Goal: Book appointment/travel/reservation

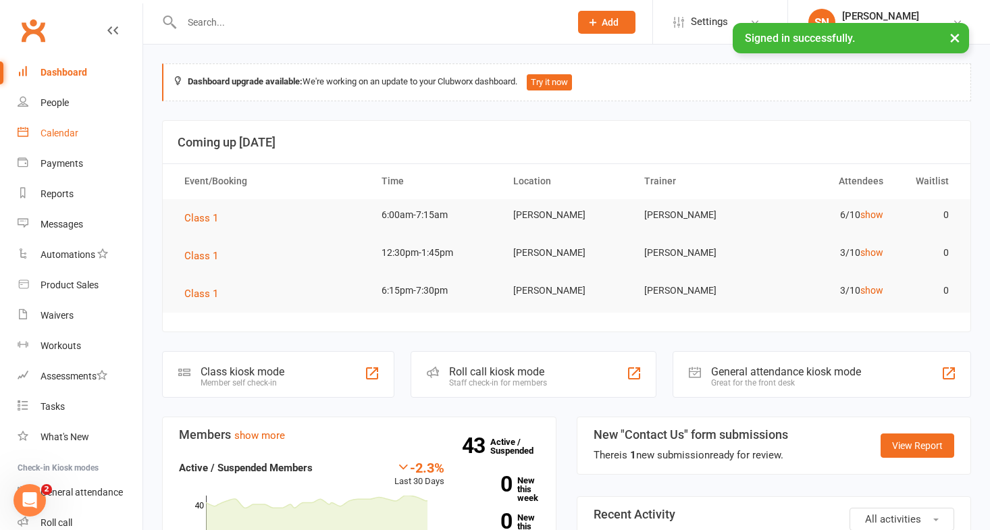
click at [59, 136] on div "Calendar" at bounding box center [60, 133] width 38 height 11
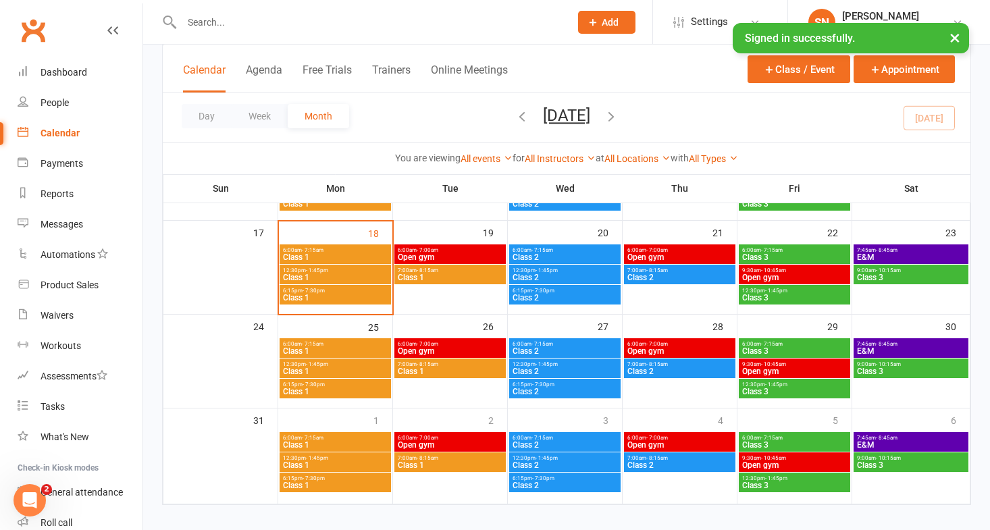
scroll to position [350, 0]
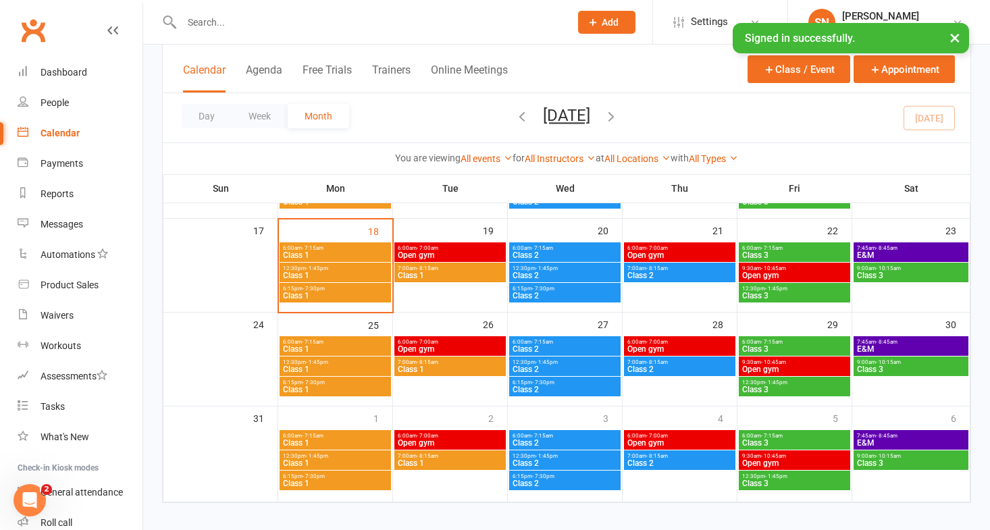
click at [344, 250] on span "6:00am - 7:15am" at bounding box center [335, 248] width 106 height 6
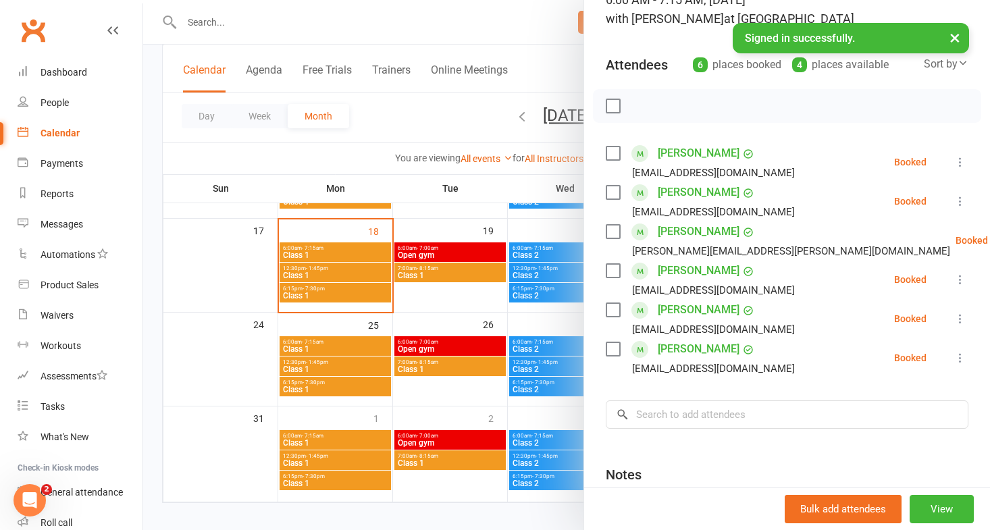
scroll to position [110, 0]
click at [330, 273] on div at bounding box center [566, 265] width 847 height 530
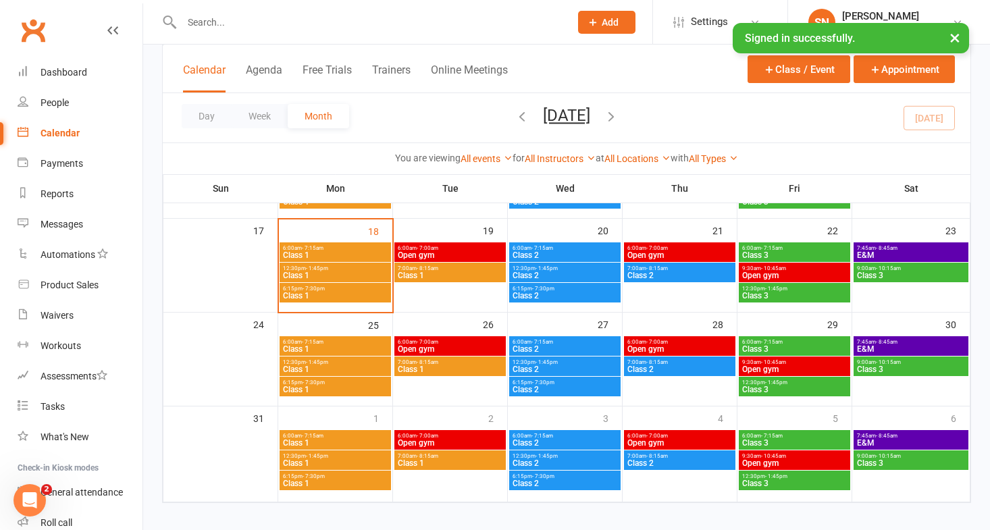
click at [330, 273] on span "Class 1" at bounding box center [335, 276] width 106 height 8
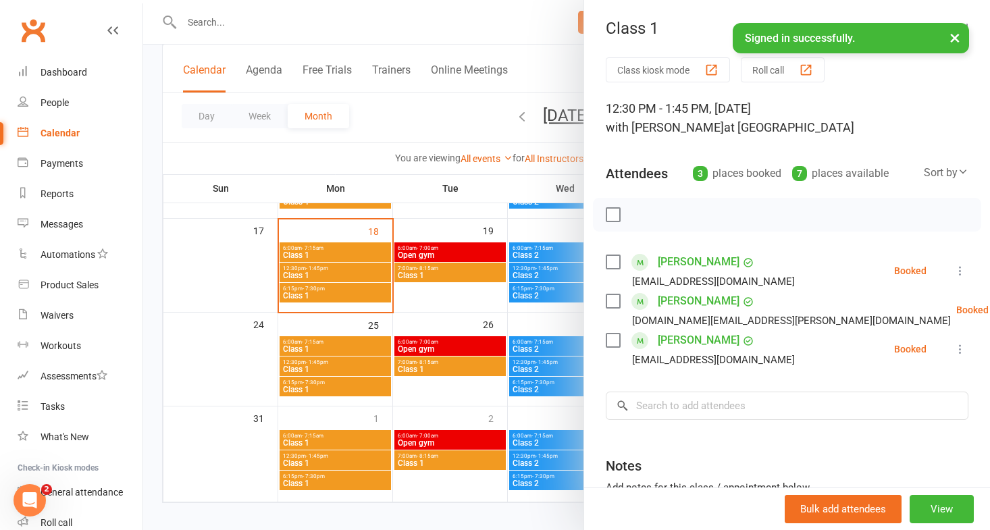
click at [323, 295] on div at bounding box center [566, 265] width 847 height 530
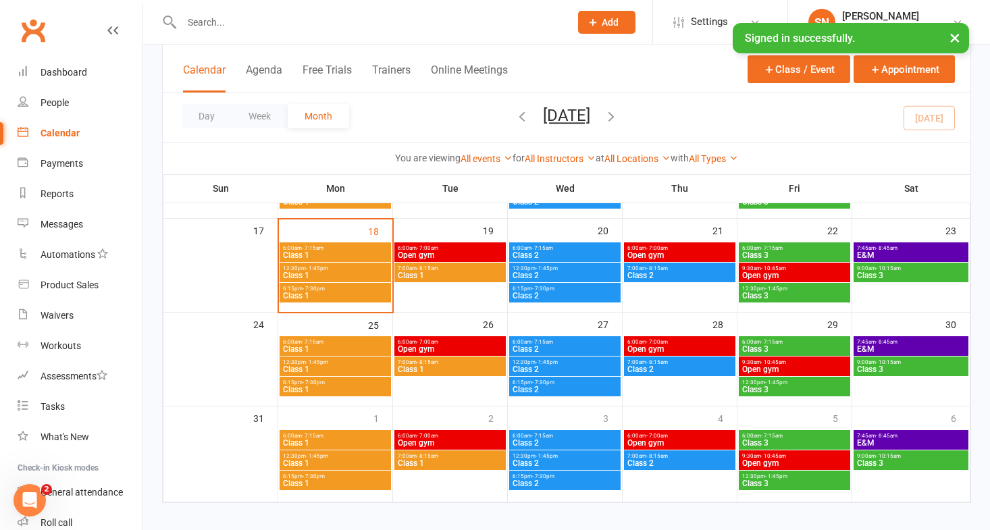
click at [324, 294] on span "Class 1" at bounding box center [335, 296] width 106 height 8
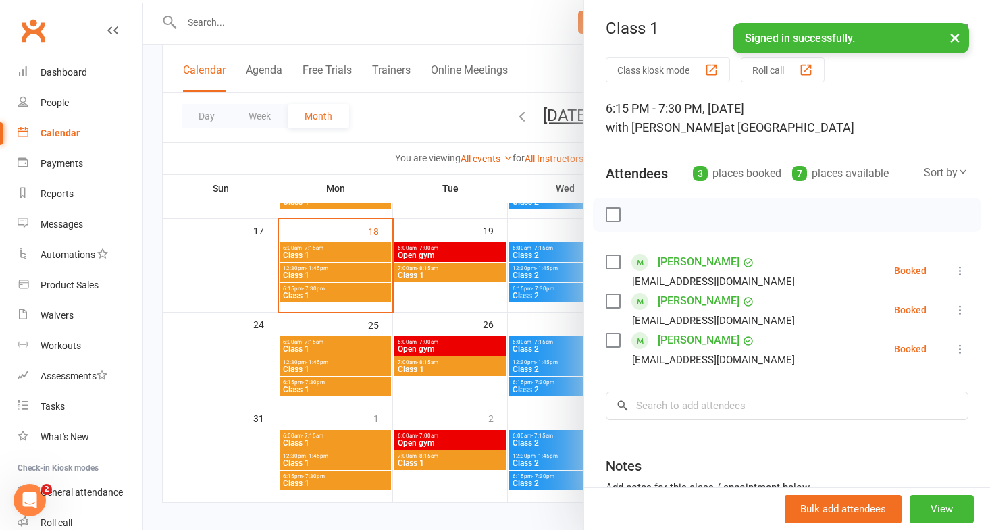
click at [184, 244] on div at bounding box center [566, 265] width 847 height 530
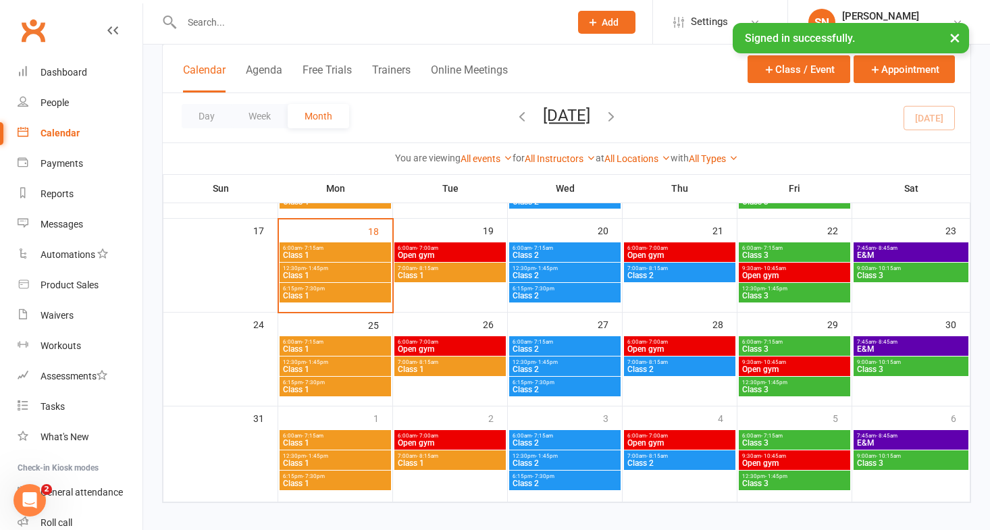
click at [432, 270] on span "- 8:15am" at bounding box center [428, 268] width 22 height 6
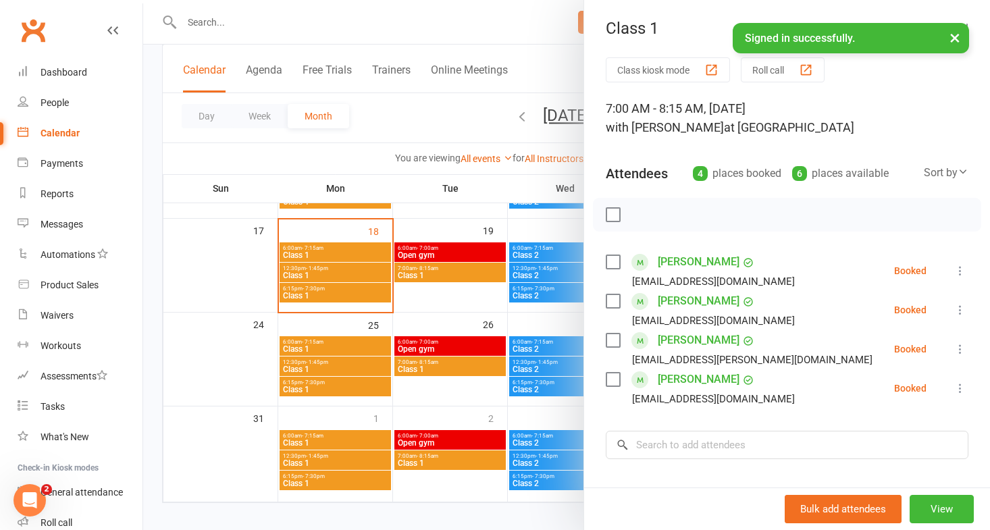
click at [338, 157] on div at bounding box center [566, 265] width 847 height 530
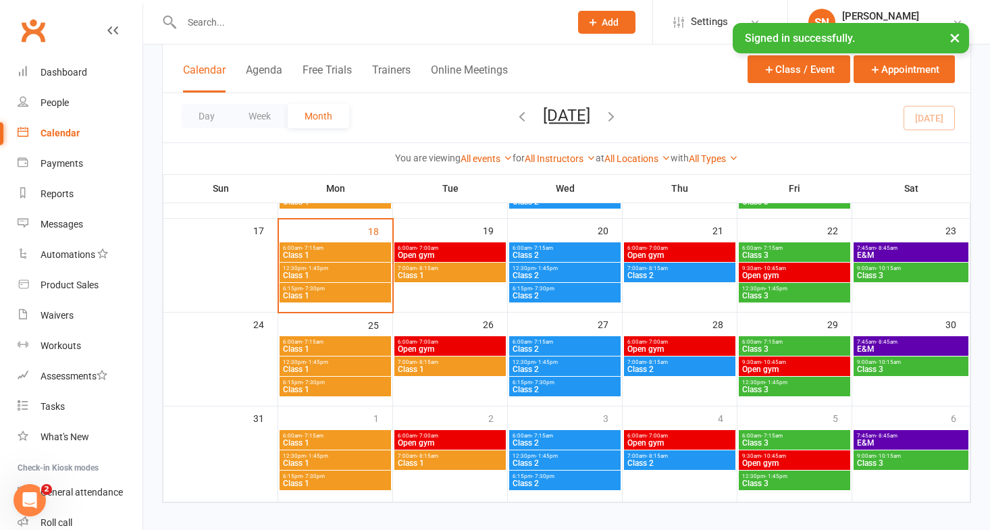
click at [543, 247] on span "- 7:15am" at bounding box center [543, 248] width 22 height 6
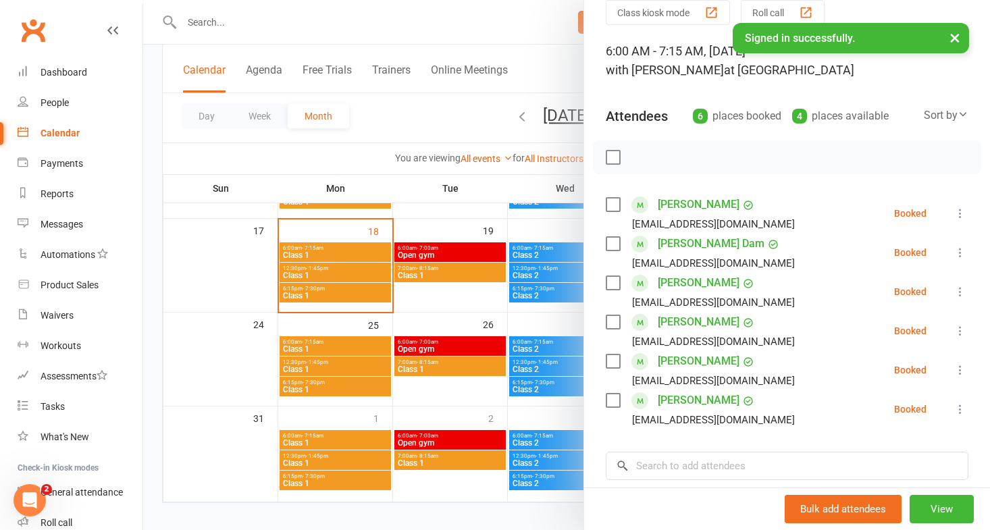
scroll to position [0, 0]
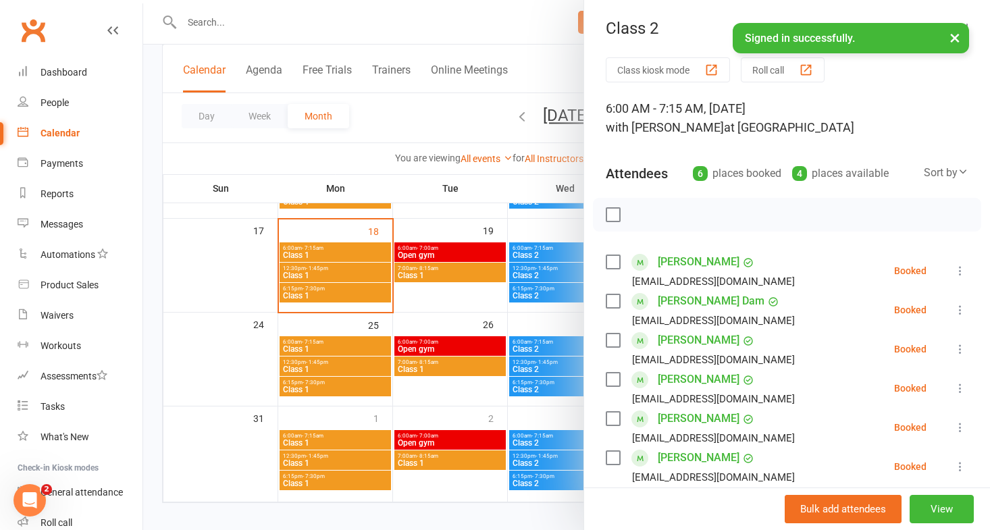
click at [517, 274] on div at bounding box center [566, 265] width 847 height 530
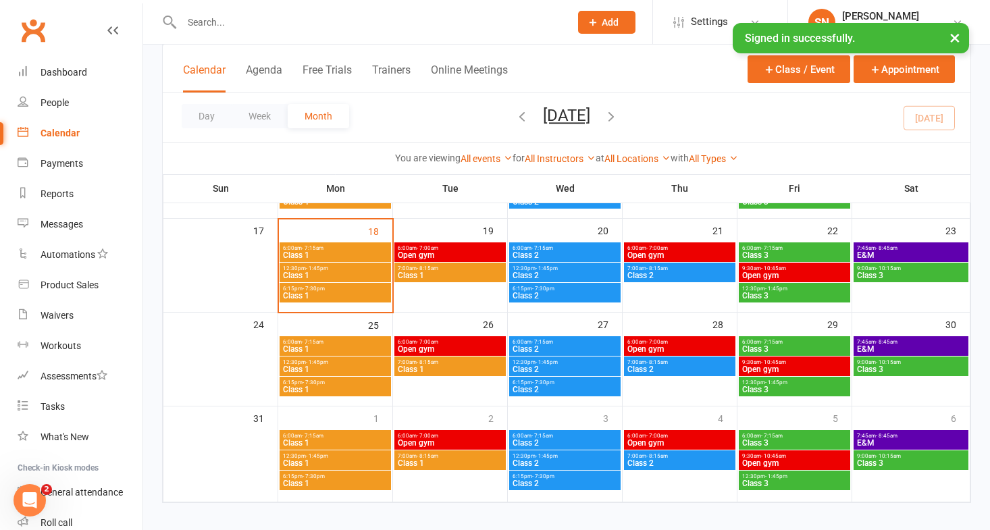
click at [536, 270] on span "- 1:45pm" at bounding box center [547, 268] width 22 height 6
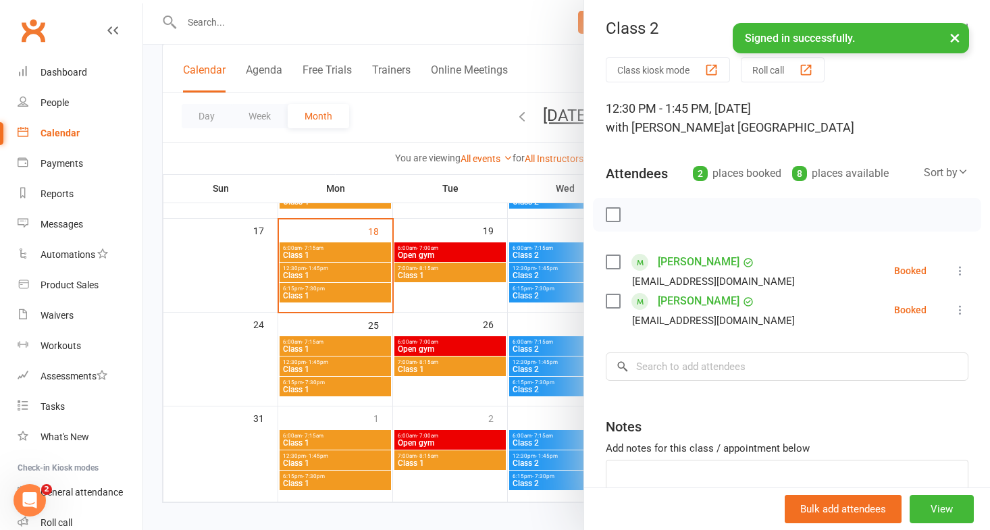
click at [535, 290] on div at bounding box center [566, 265] width 847 height 530
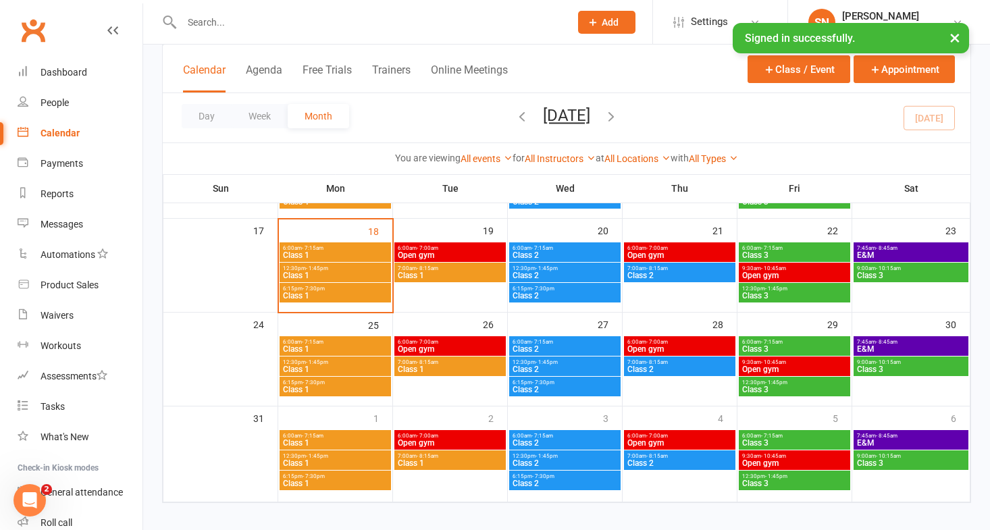
click at [551, 293] on span "Class 2" at bounding box center [565, 296] width 106 height 8
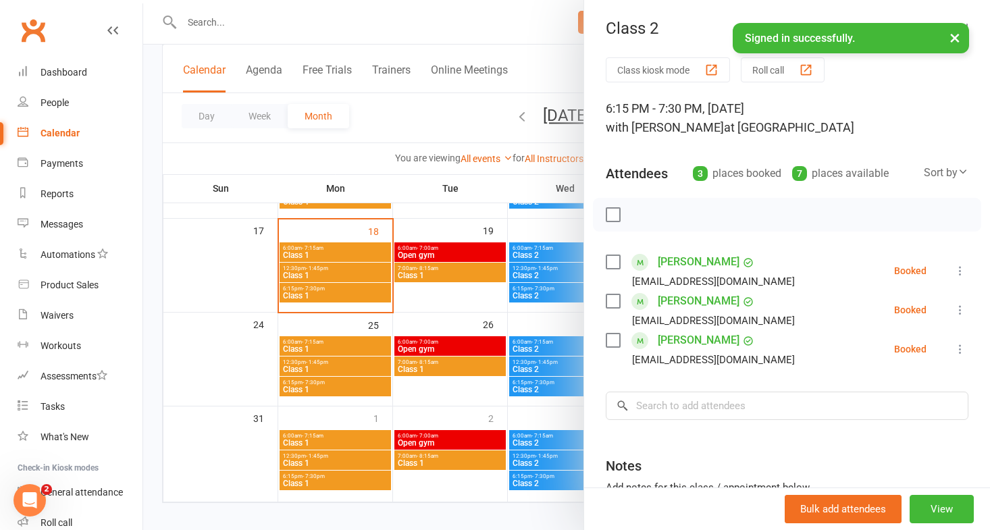
click at [388, 115] on div at bounding box center [566, 265] width 847 height 530
